Goal: Check status: Check status

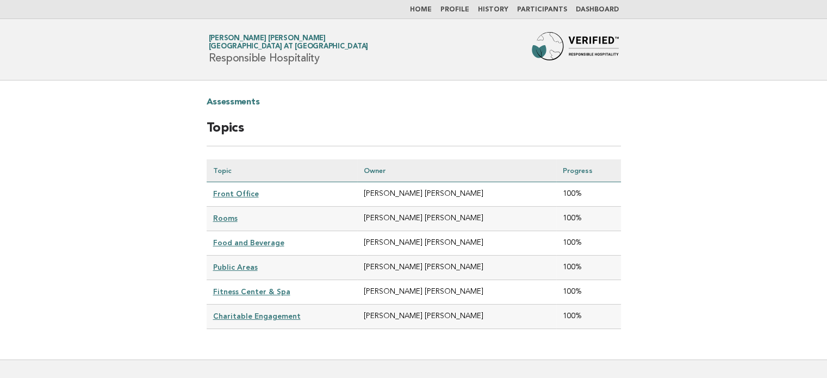
click at [607, 12] on link "Dashboard" at bounding box center [597, 10] width 43 height 7
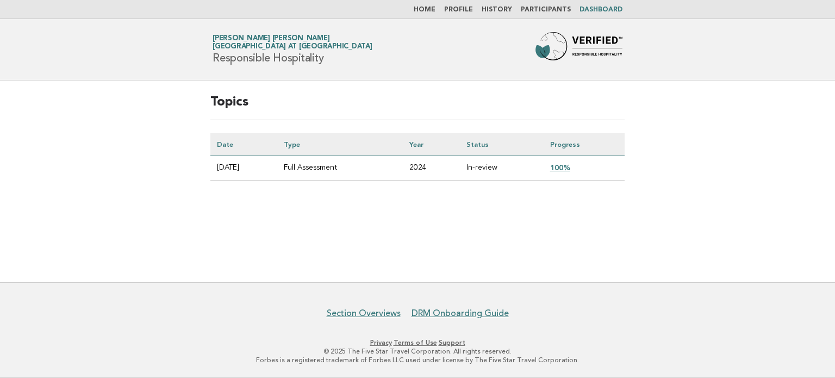
click at [563, 167] on link "100%" at bounding box center [560, 167] width 20 height 9
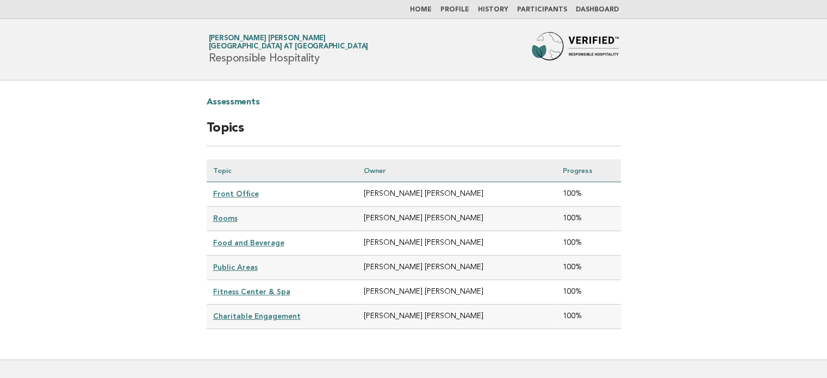
click at [254, 239] on link "Food and Beverage" at bounding box center [248, 242] width 71 height 9
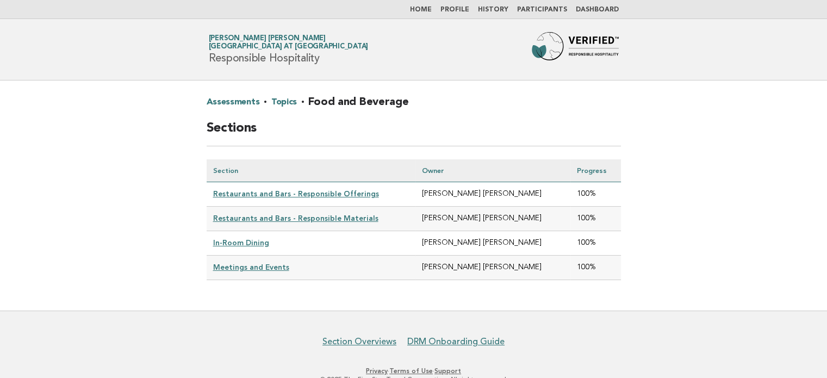
click at [254, 239] on link "In-Room Dining" at bounding box center [241, 242] width 56 height 9
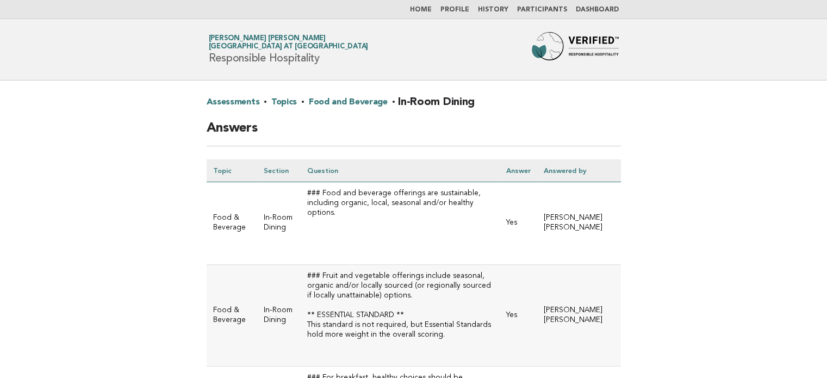
click at [432, 12] on link "Home" at bounding box center [421, 10] width 22 height 7
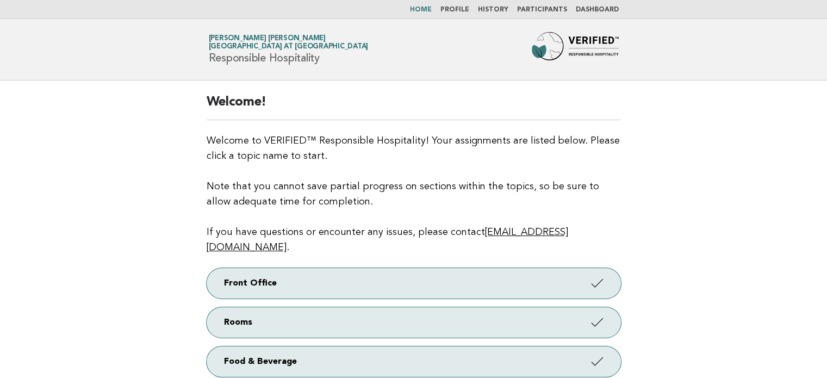
click at [599, 10] on link "Dashboard" at bounding box center [597, 10] width 43 height 7
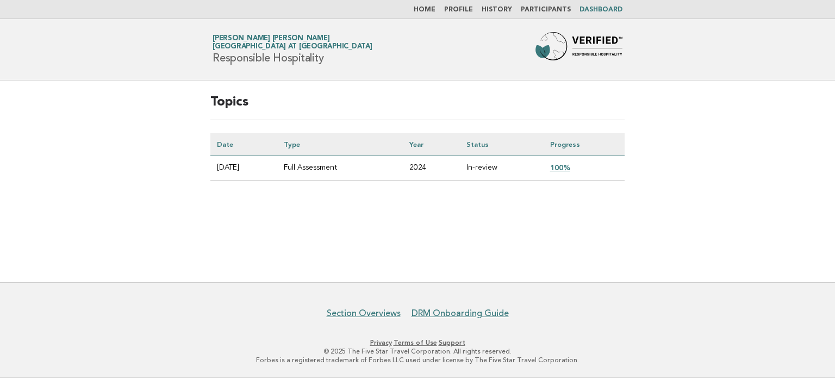
click at [567, 168] on link "100%" at bounding box center [560, 167] width 20 height 9
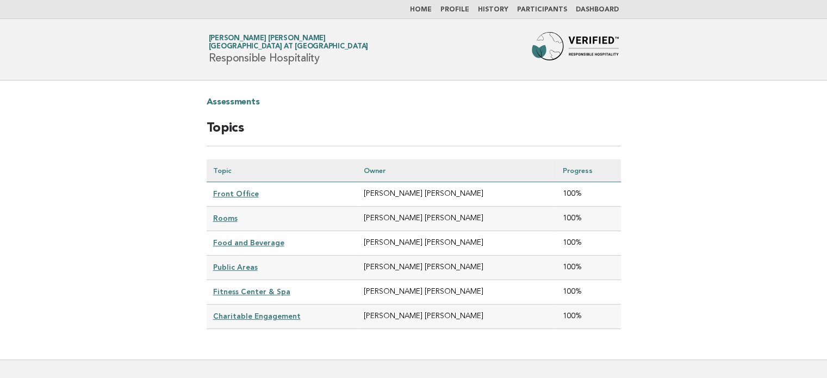
click at [269, 241] on link "Food and Beverage" at bounding box center [248, 242] width 71 height 9
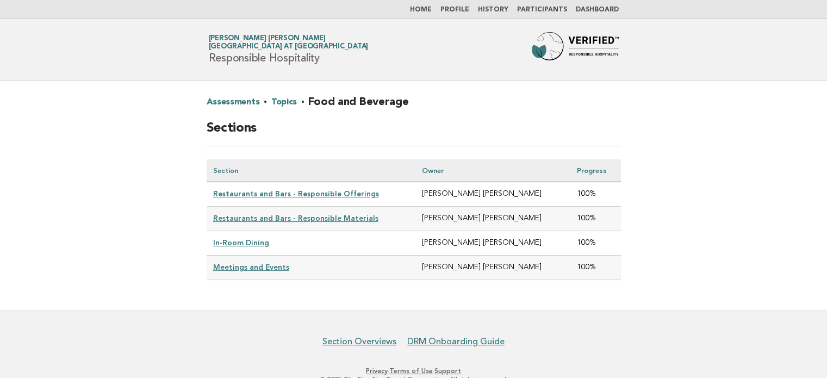
click at [258, 241] on link "In-Room Dining" at bounding box center [241, 242] width 56 height 9
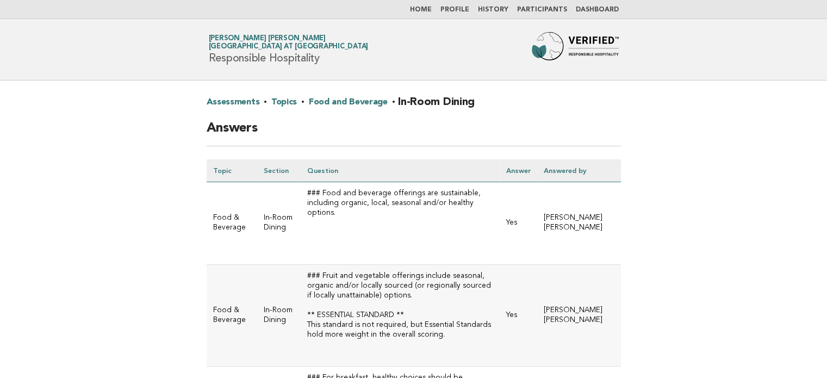
click at [433, 15] on nav "Home Profile History Participants Dashboard" at bounding box center [413, 9] width 827 height 19
click at [432, 11] on link "Home" at bounding box center [421, 10] width 22 height 7
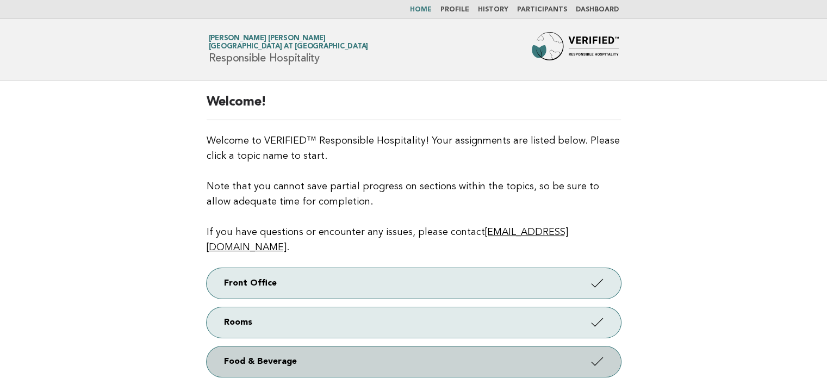
click at [339, 346] on link "Food & Beverage" at bounding box center [414, 361] width 414 height 30
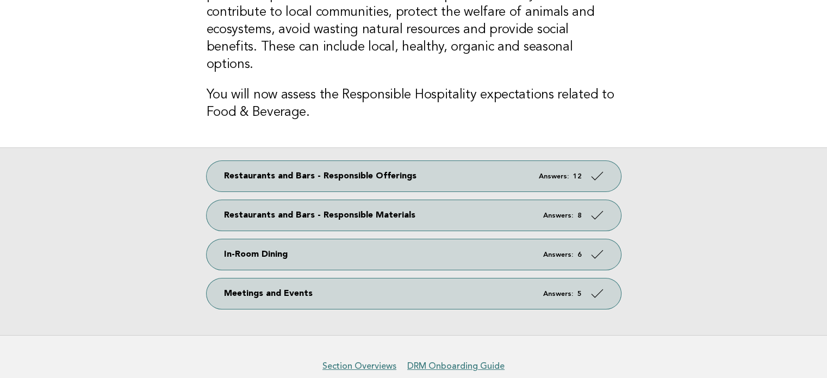
scroll to position [126, 0]
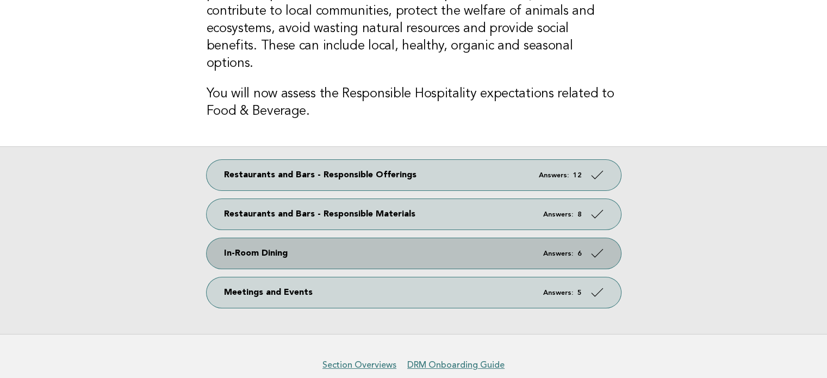
click at [571, 250] on em "Answers:" at bounding box center [558, 253] width 30 height 7
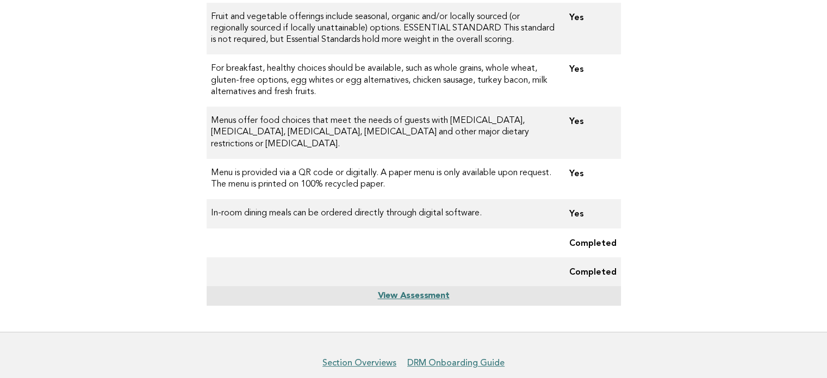
scroll to position [240, 0]
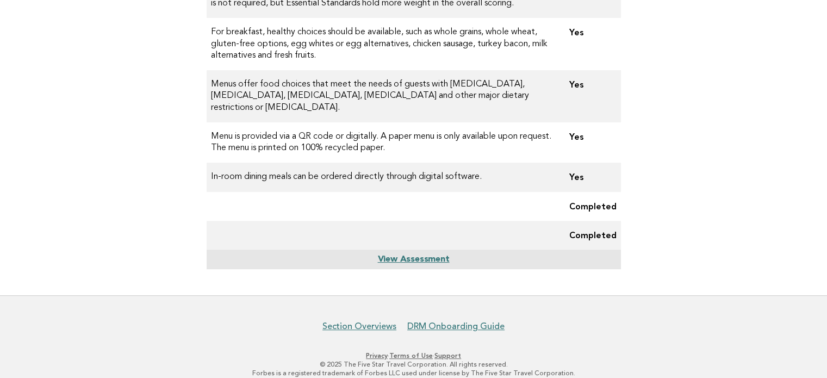
click at [435, 255] on link "View Assessment" at bounding box center [413, 259] width 72 height 9
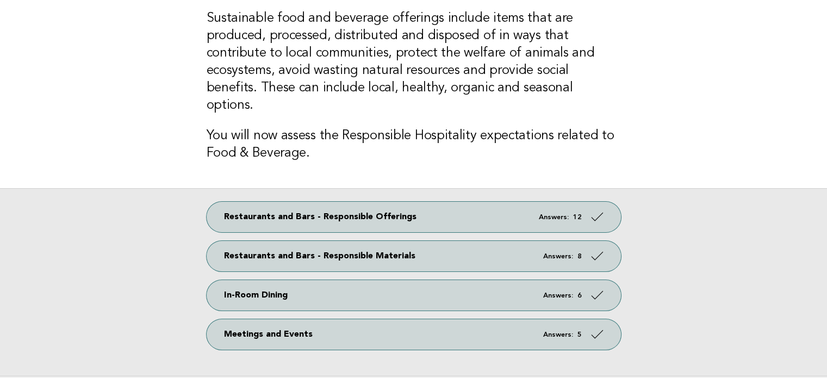
scroll to position [105, 0]
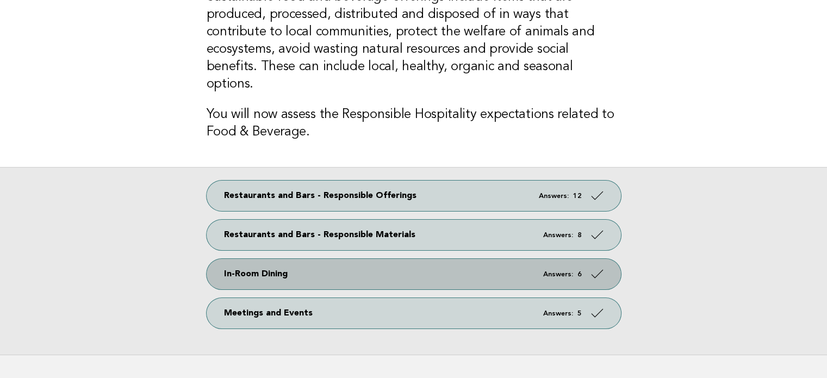
click at [509, 259] on link "In-Room Dining Answers: 6" at bounding box center [414, 274] width 414 height 30
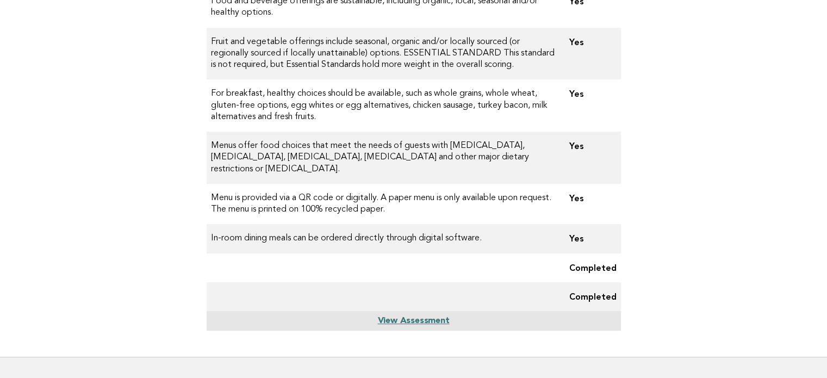
scroll to position [177, 0]
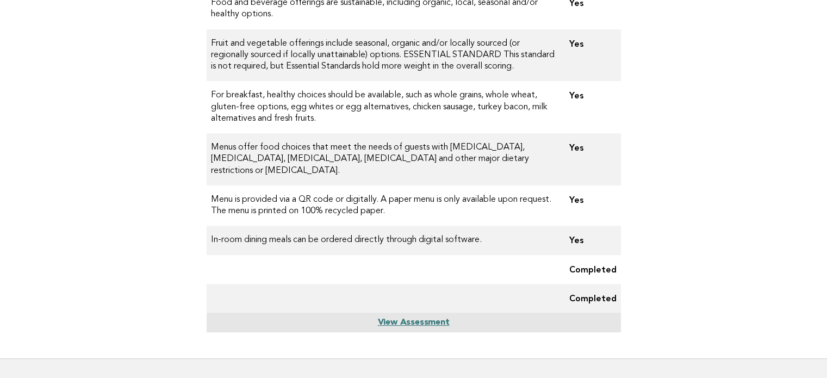
click at [576, 229] on td "Yes" at bounding box center [590, 240] width 60 height 29
click at [635, 227] on main "In-Room Dining Status: Complete Item Result Food and beverage offerings are sus…" at bounding box center [413, 130] width 827 height 455
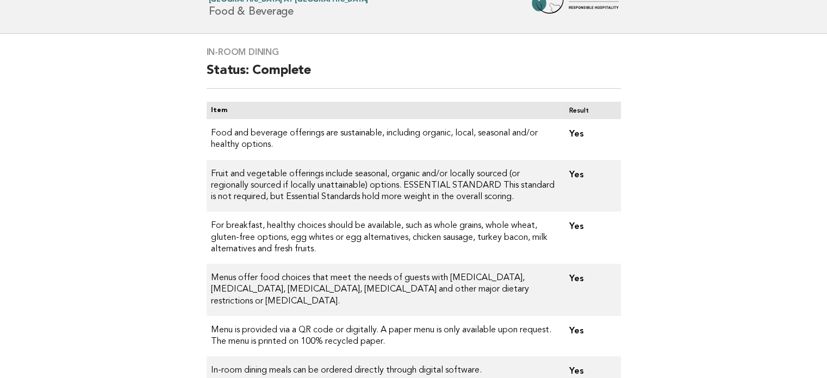
scroll to position [0, 0]
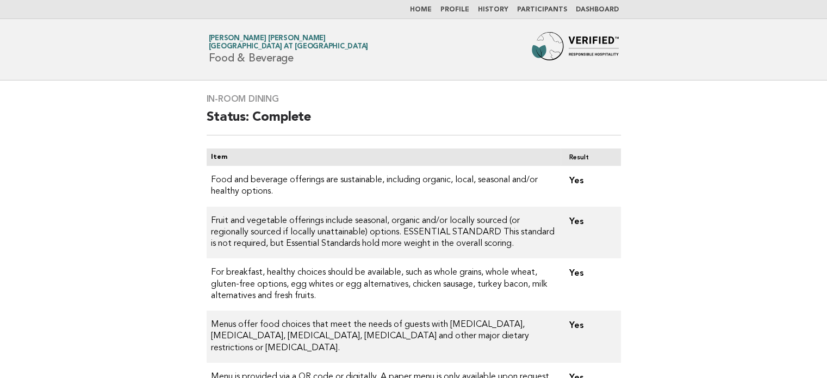
click at [539, 9] on link "Participants" at bounding box center [542, 10] width 50 height 7
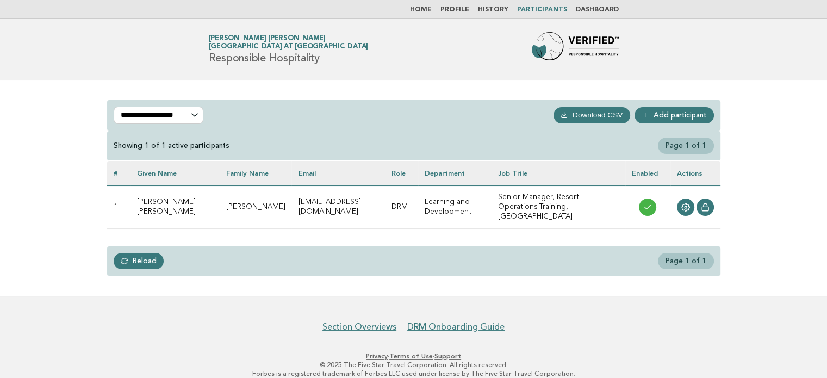
click at [495, 7] on link "History" at bounding box center [493, 10] width 30 height 7
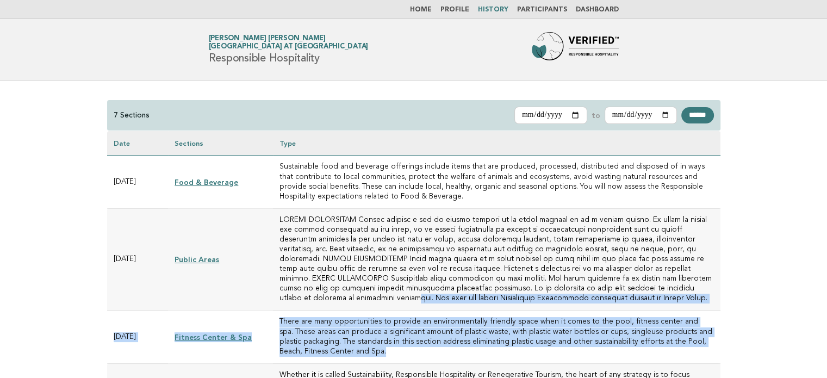
drag, startPoint x: 0, startPoint y: 0, endPoint x: 692, endPoint y: 286, distance: 749.0
click at [692, 286] on tbody "[DATE] Food & Beverage Sustainable food and beverage offerings include items th…" at bounding box center [413, 374] width 613 height 439
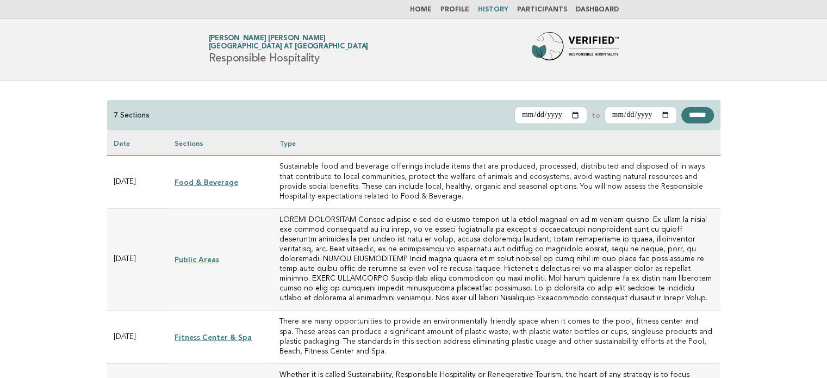
click at [694, 282] on td at bounding box center [496, 259] width 447 height 102
click at [458, 10] on li "Profile" at bounding box center [454, 9] width 29 height 9
click at [458, 10] on link "Profile" at bounding box center [454, 10] width 29 height 7
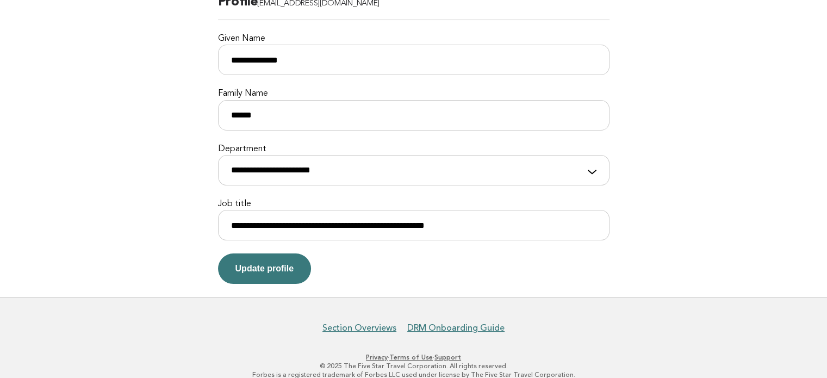
scroll to position [113, 0]
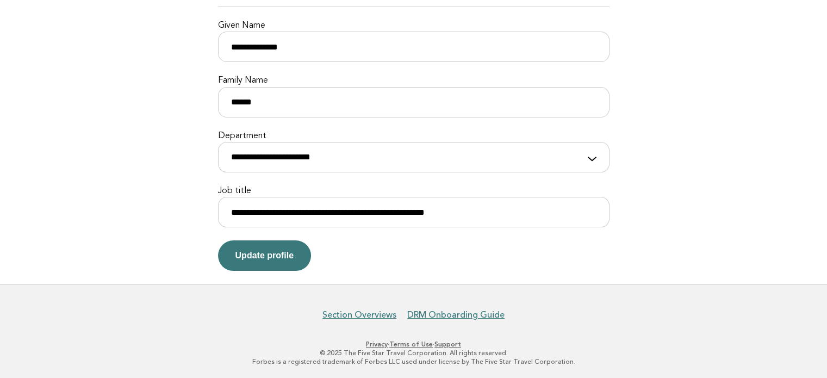
click at [454, 342] on link "Support" at bounding box center [447, 344] width 27 height 8
click at [454, 341] on link "Support" at bounding box center [447, 344] width 27 height 8
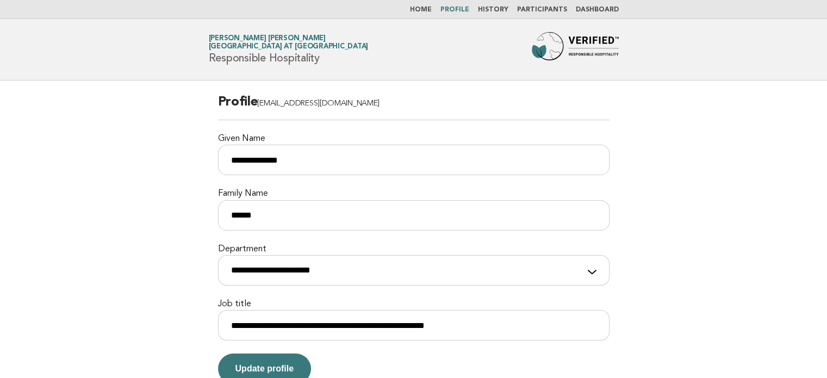
click at [429, 11] on link "Home" at bounding box center [421, 10] width 22 height 7
